Goal: Transaction & Acquisition: Purchase product/service

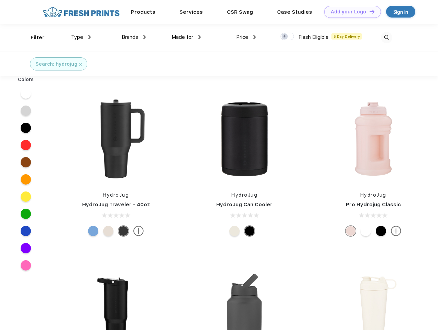
click at [350, 12] on link "Add your Logo Design Tool" at bounding box center [353, 12] width 57 height 12
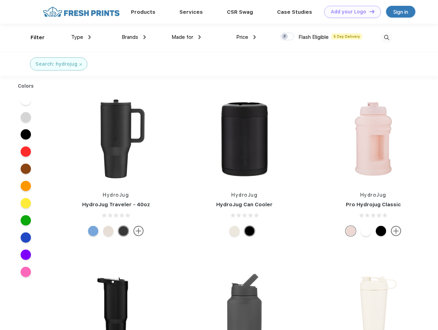
click at [0, 0] on div "Design Tool" at bounding box center [0, 0] width 0 height 0
click at [369, 11] on link "Add your Logo Design Tool" at bounding box center [353, 12] width 57 height 12
click at [33, 38] on div "Filter" at bounding box center [38, 38] width 14 height 8
click at [81, 37] on span "Type" at bounding box center [77, 37] width 12 height 6
click at [134, 37] on span "Brands" at bounding box center [130, 37] width 17 height 6
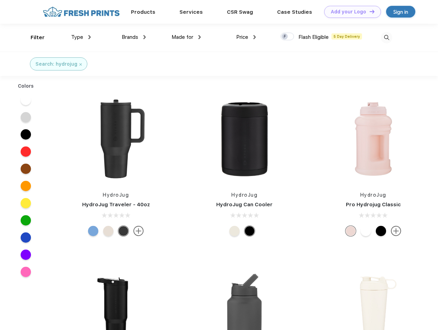
click at [187, 37] on span "Made for" at bounding box center [183, 37] width 22 height 6
click at [246, 37] on span "Price" at bounding box center [242, 37] width 12 height 6
click at [288, 37] on div at bounding box center [287, 37] width 13 height 8
click at [285, 37] on input "checkbox" at bounding box center [283, 34] width 4 height 4
click at [387, 38] on img at bounding box center [386, 37] width 11 height 11
